Goal: Information Seeking & Learning: Compare options

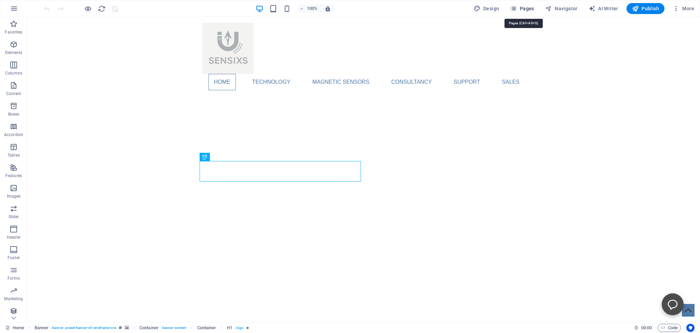
click at [520, 8] on span "Pages" at bounding box center [522, 8] width 24 height 7
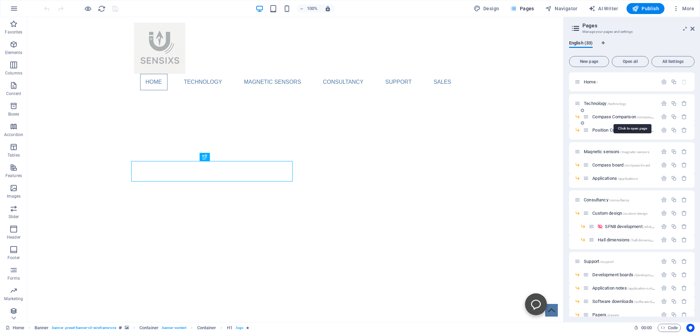
click at [610, 115] on span "Compass Comparison /compass-comparison" at bounding box center [632, 116] width 80 height 5
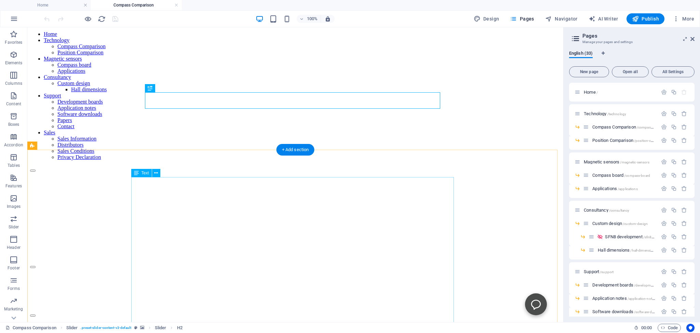
scroll to position [72, 0]
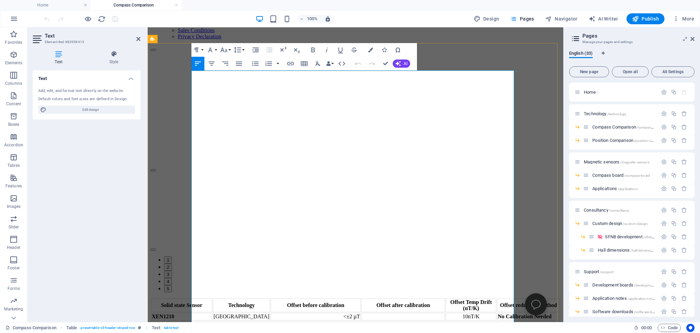
scroll to position [220, 0]
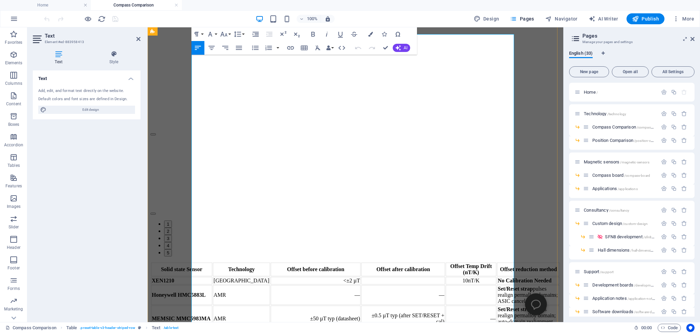
drag, startPoint x: 302, startPoint y: 232, endPoint x: 360, endPoint y: 232, distance: 57.8
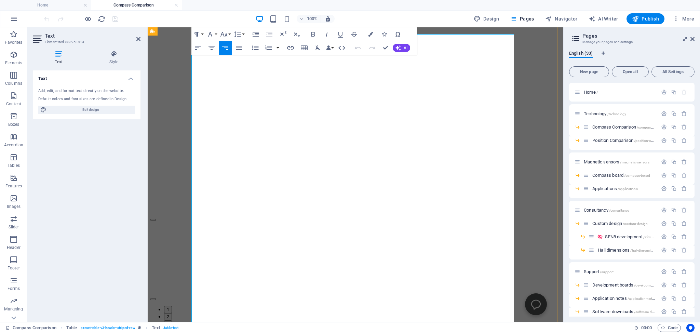
copy td "±50–100 µT (typ range)"
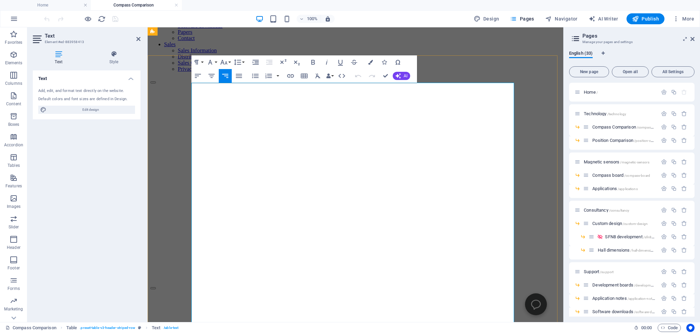
scroll to position [148, 0]
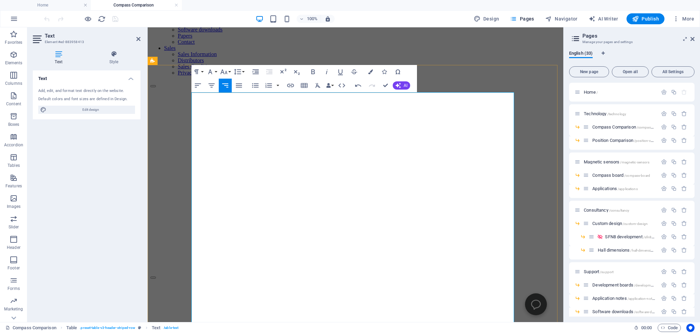
click at [291, 133] on icon "button" at bounding box center [291, 133] width 8 height 8
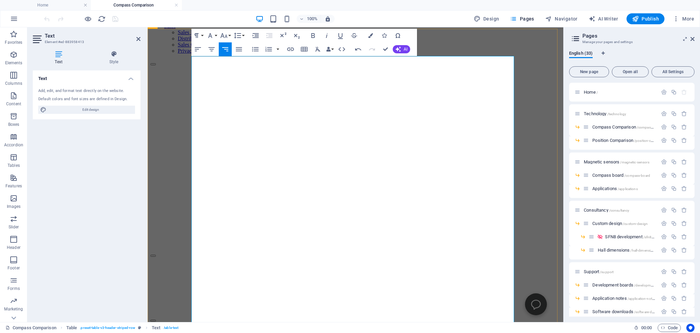
scroll to position [184, 0]
drag, startPoint x: 370, startPoint y: 249, endPoint x: 395, endPoint y: 249, distance: 24.6
drag, startPoint x: 370, startPoint y: 250, endPoint x: 422, endPoint y: 258, distance: 52.8
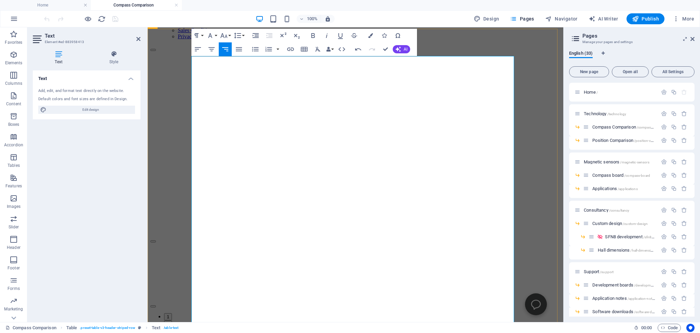
copy td "<±3 µT typ (after SET/RESET)"
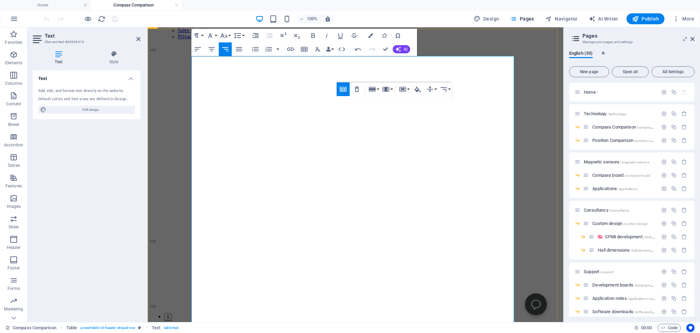
click at [355, 93] on icon "button" at bounding box center [357, 94] width 8 height 8
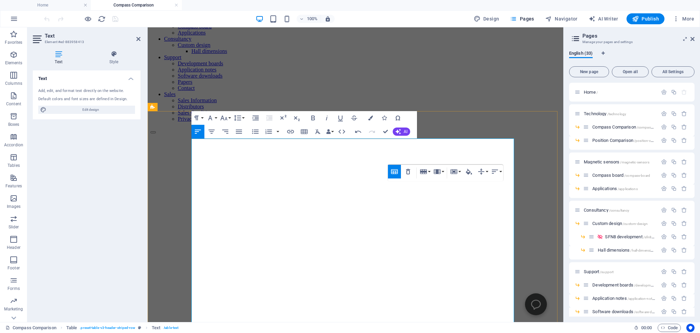
scroll to position [111, 0]
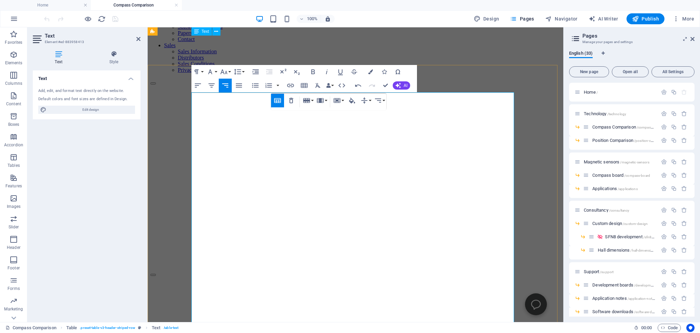
scroll to position [148, 0]
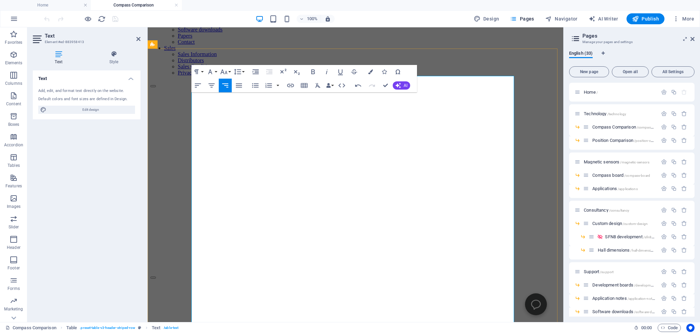
drag, startPoint x: 370, startPoint y: 145, endPoint x: 427, endPoint y: 158, distance: 58.5
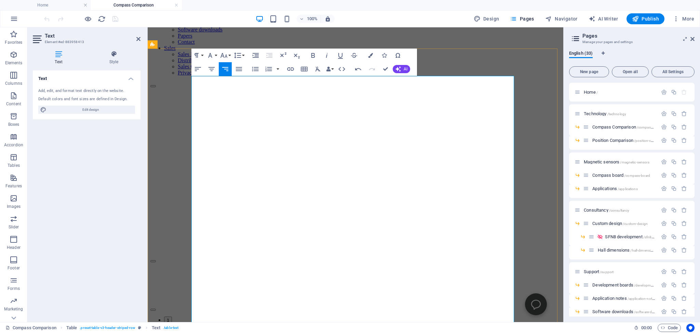
copy td "±3 µT max (after SET/RESET)"
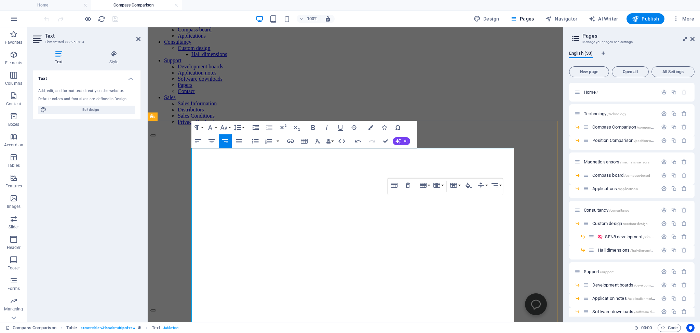
scroll to position [76, 0]
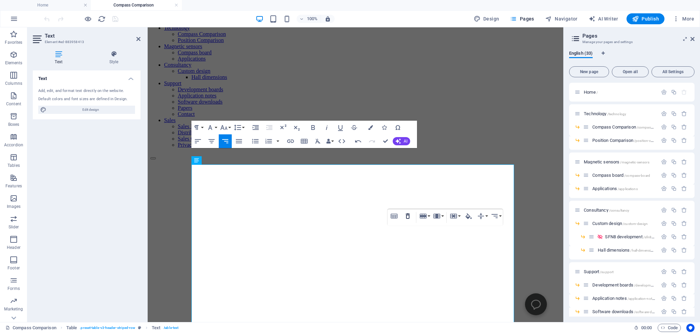
click at [407, 215] on icon "button" at bounding box center [408, 216] width 8 height 8
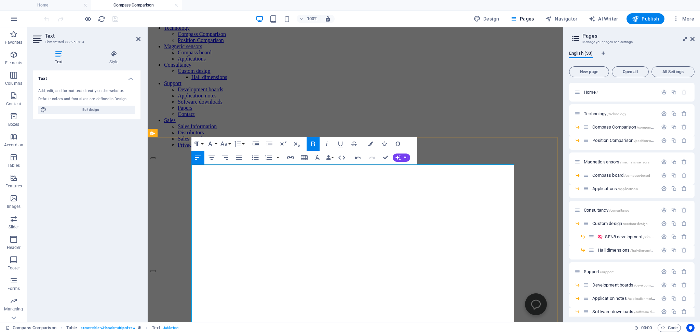
drag, startPoint x: 208, startPoint y: 243, endPoint x: 217, endPoint y: 249, distance: 11.1
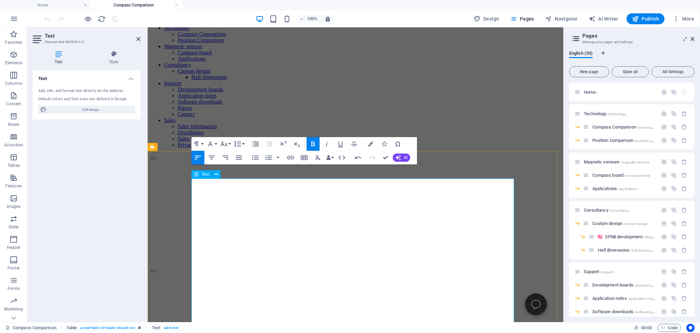
drag, startPoint x: 207, startPoint y: 258, endPoint x: 214, endPoint y: 263, distance: 8.8
drag, startPoint x: 207, startPoint y: 258, endPoint x: 214, endPoint y: 264, distance: 9.4
